Goal: Transaction & Acquisition: Book appointment/travel/reservation

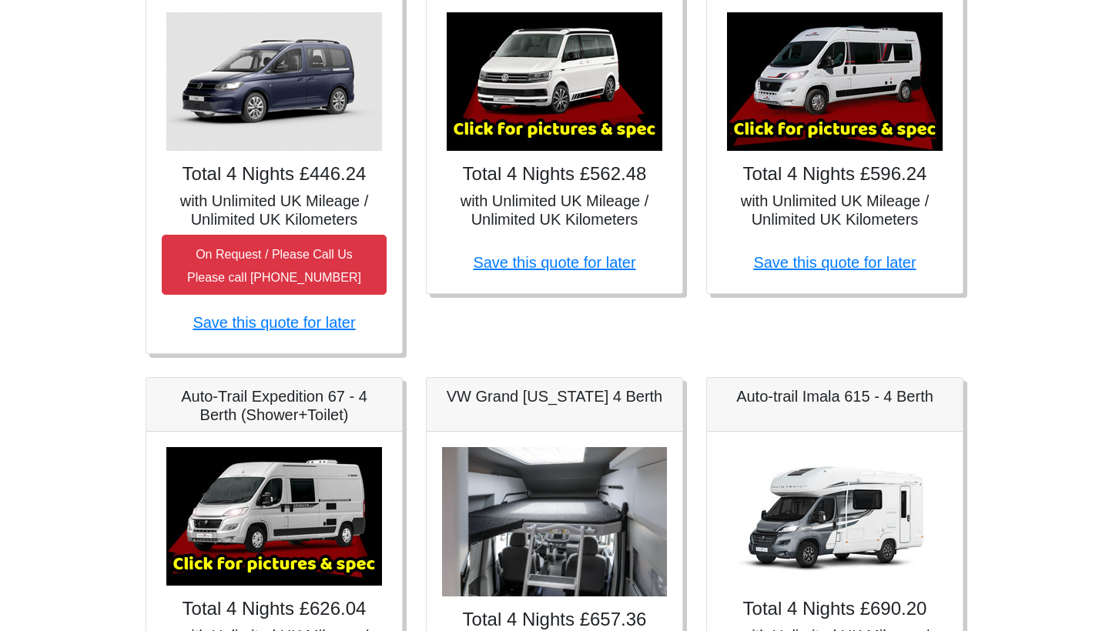
scroll to position [190, 0]
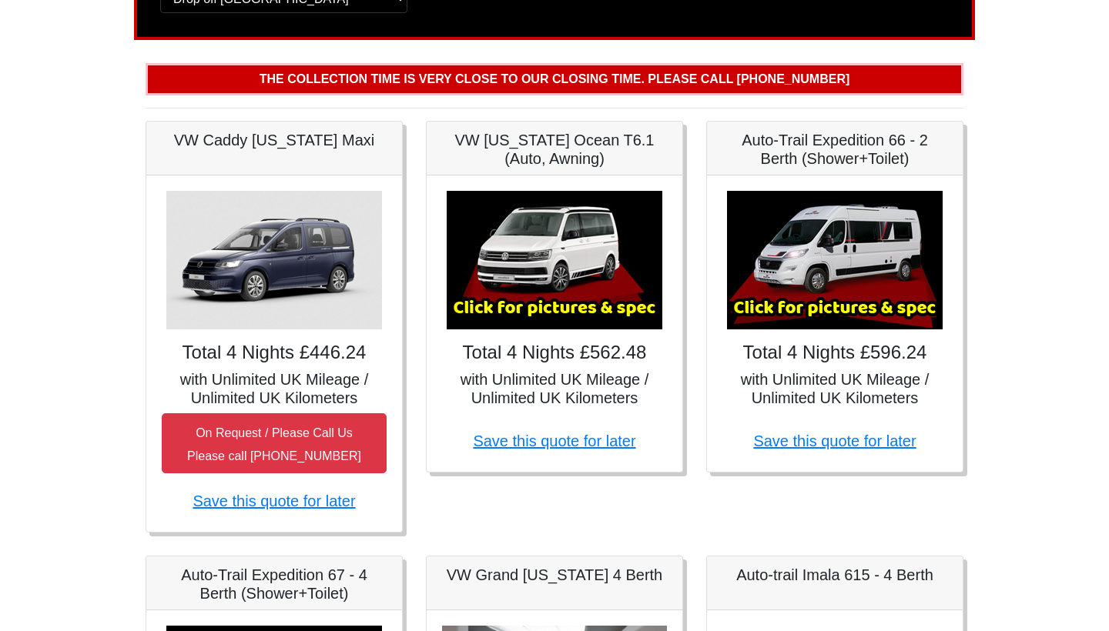
click at [823, 366] on div "× Fiat [PERSON_NAME] L 2 Spec TECHNICAL DATA Engine: Fiat Ducato 115bhp, 2 litr…" at bounding box center [835, 324] width 256 height 296
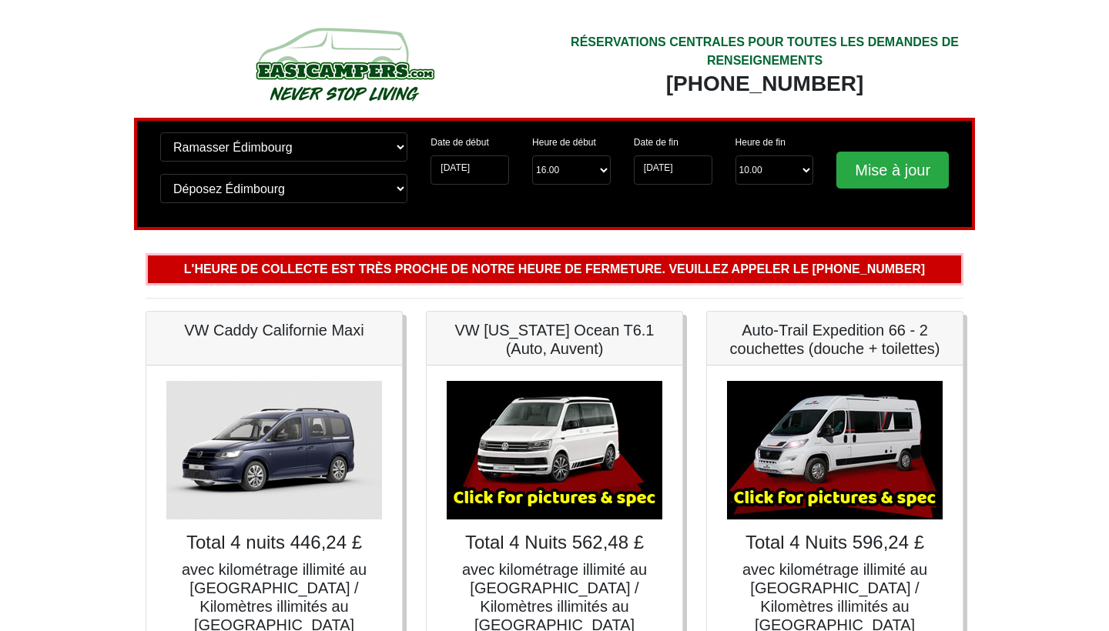
scroll to position [0, 0]
select select "15.00"
click at [876, 172] on input "Update" at bounding box center [892, 170] width 112 height 37
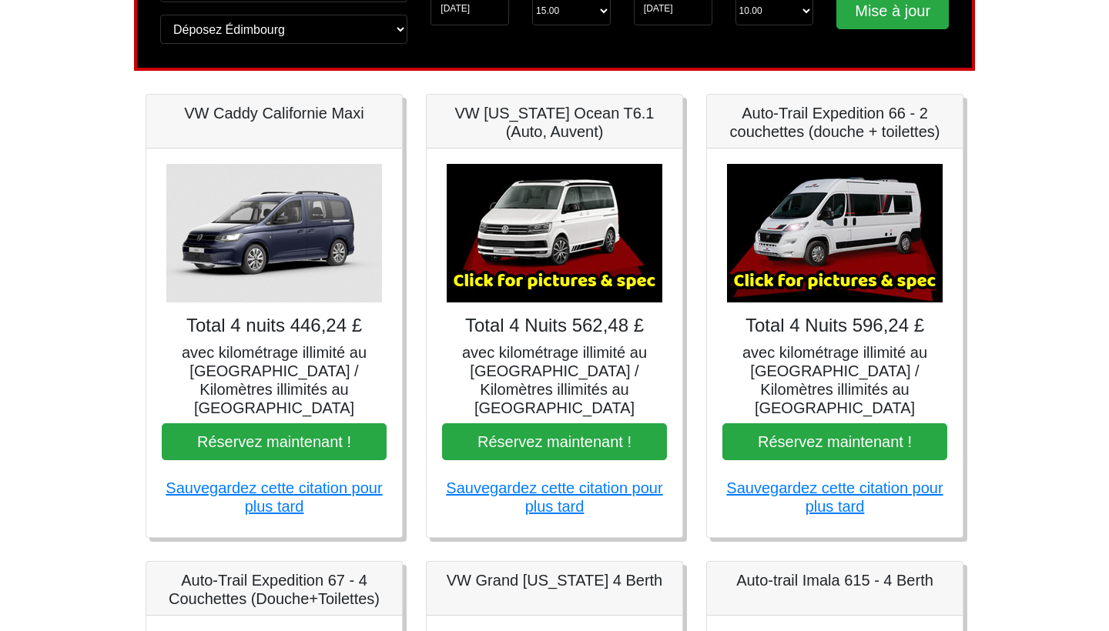
scroll to position [162, 0]
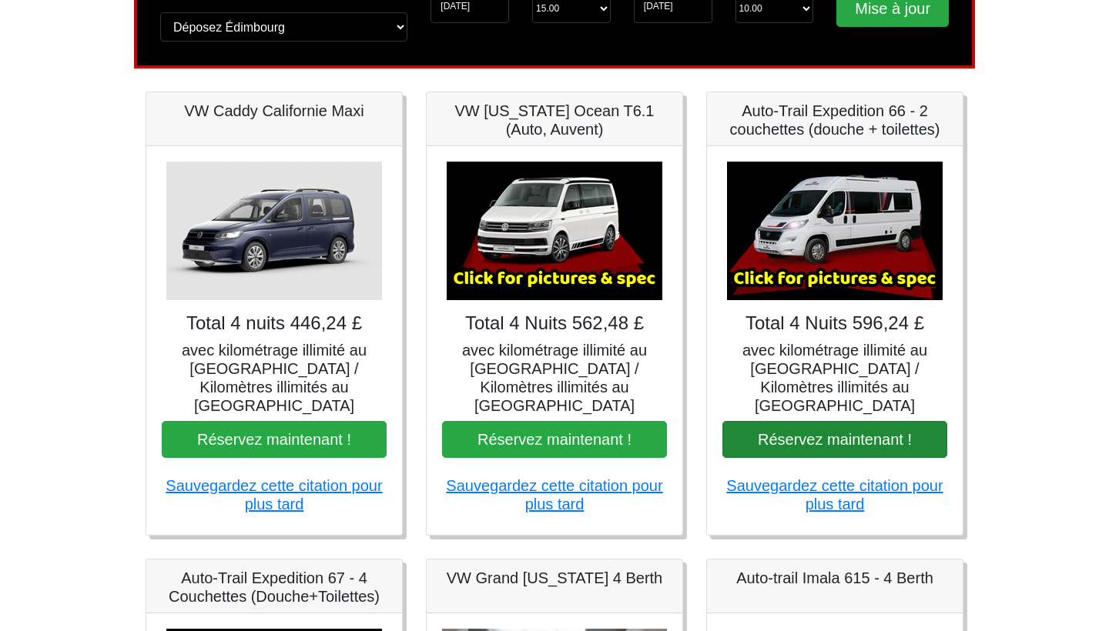
click at [836, 421] on button "Réservez maintenant !" at bounding box center [834, 439] width 225 height 37
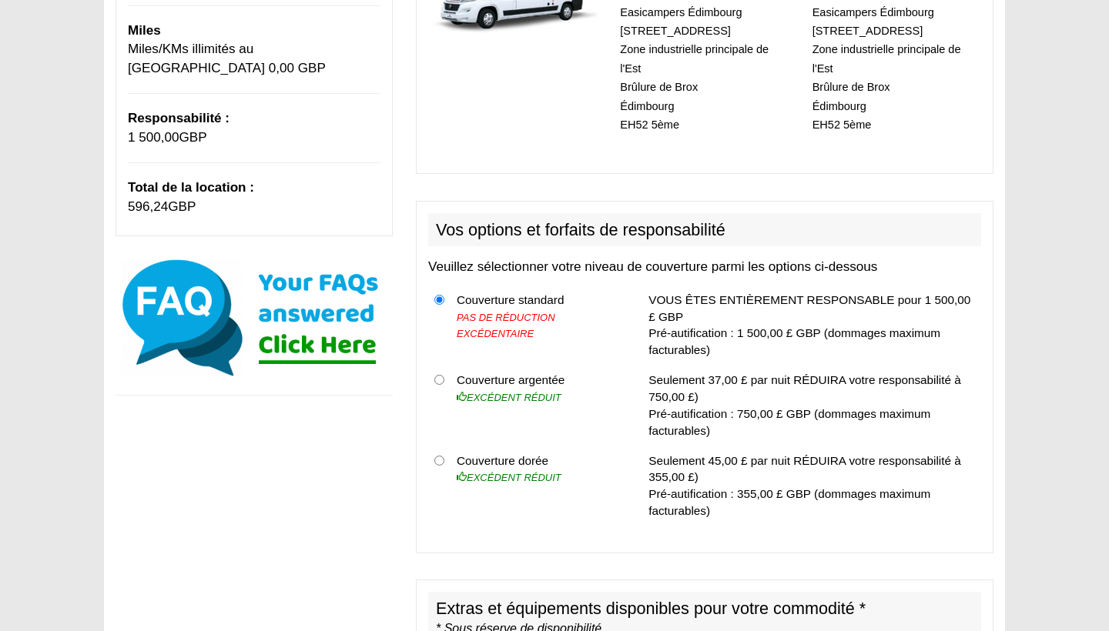
scroll to position [339, 0]
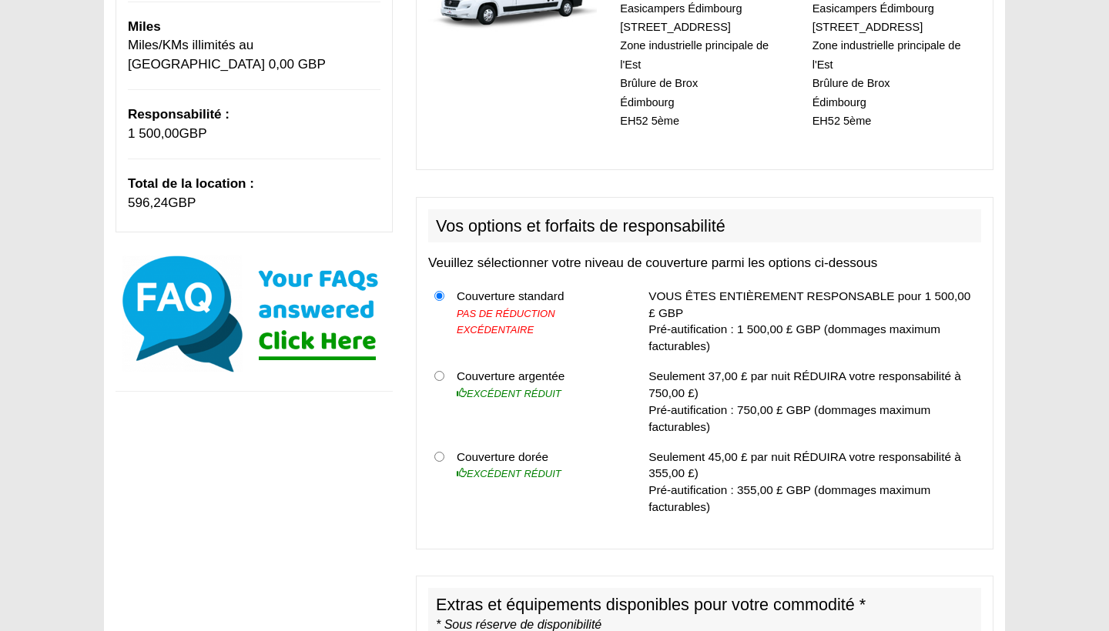
click at [442, 371] on input "radio" at bounding box center [439, 376] width 10 height 10
radio input "true"
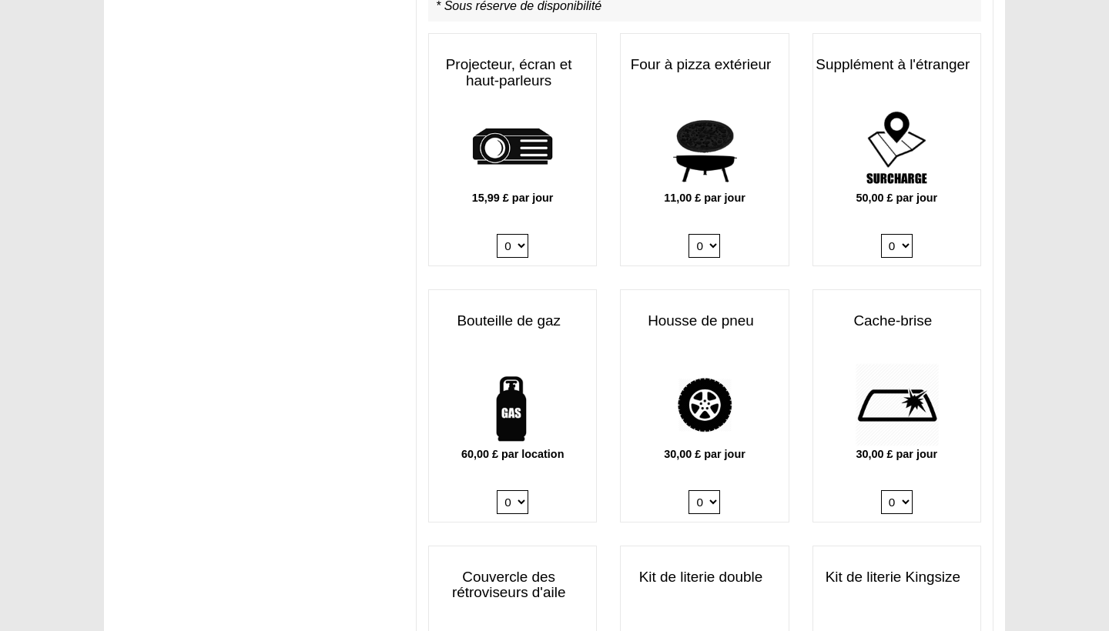
scroll to position [959, 0]
select select "Gas Bottle x QTY 1 @ 60.00 GBP per hire."
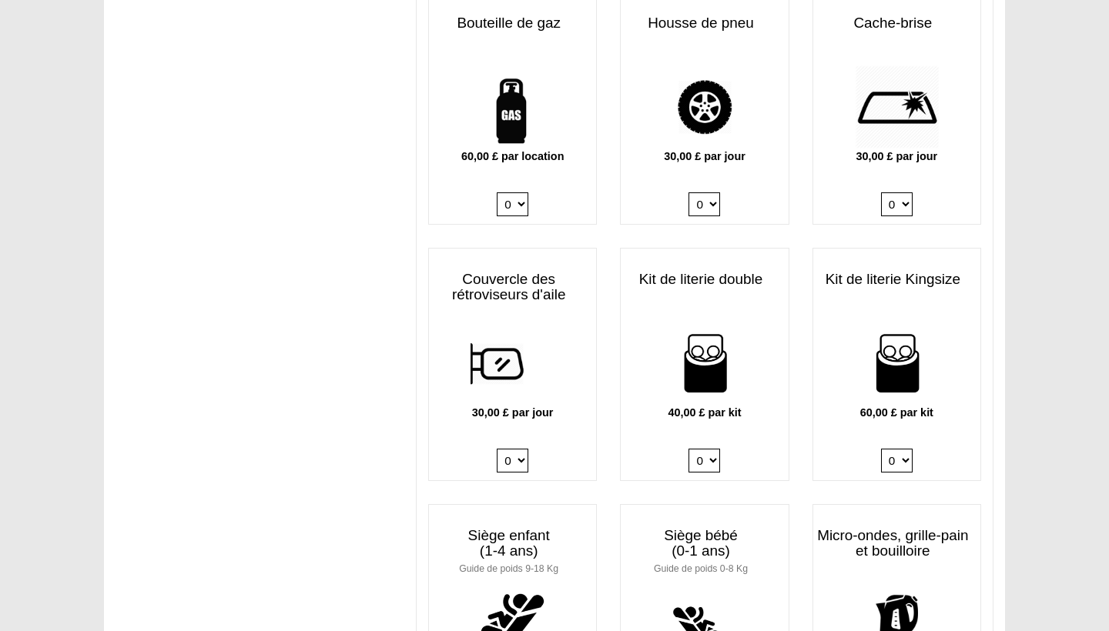
scroll to position [1258, 0]
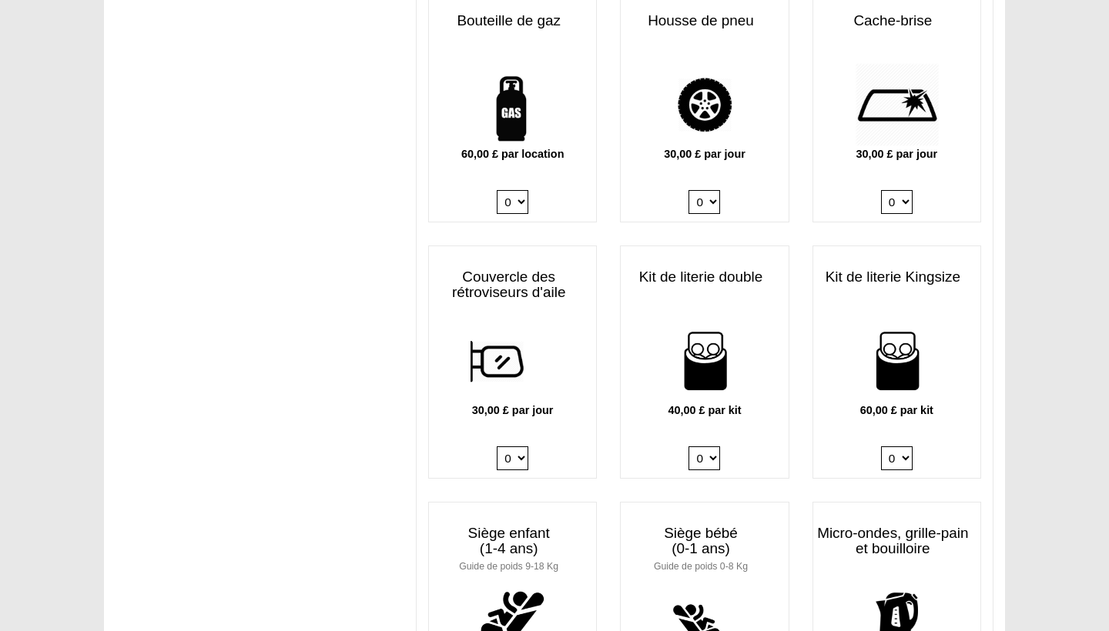
select select "Double Bedding Kit x QTY 1 @ 40.00 GBP per kit."
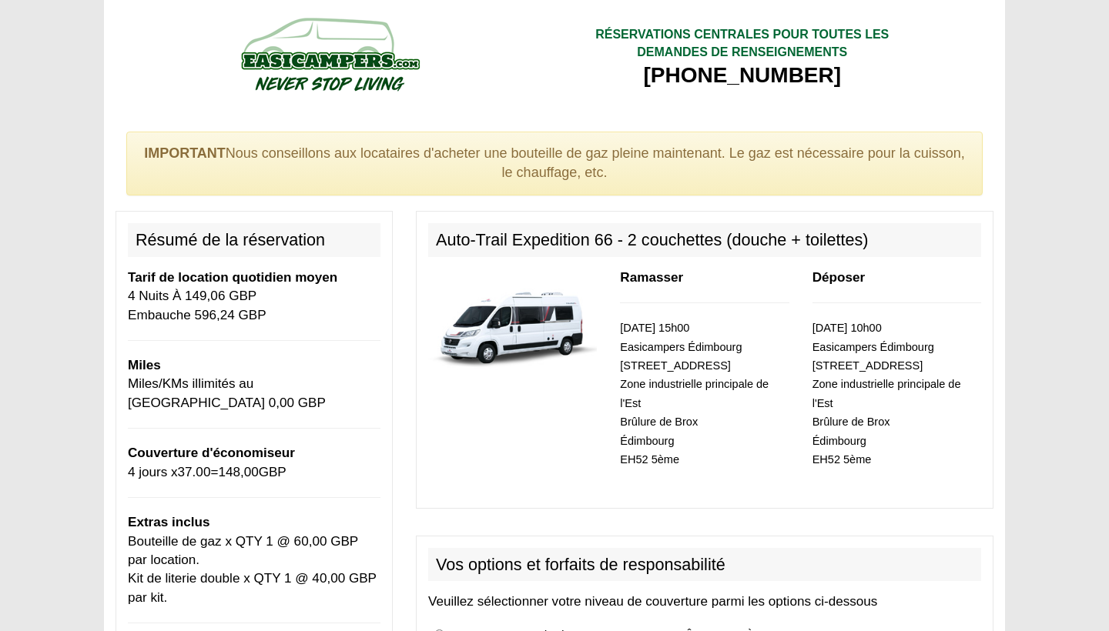
scroll to position [0, 0]
